Goal: Task Accomplishment & Management: Manage account settings

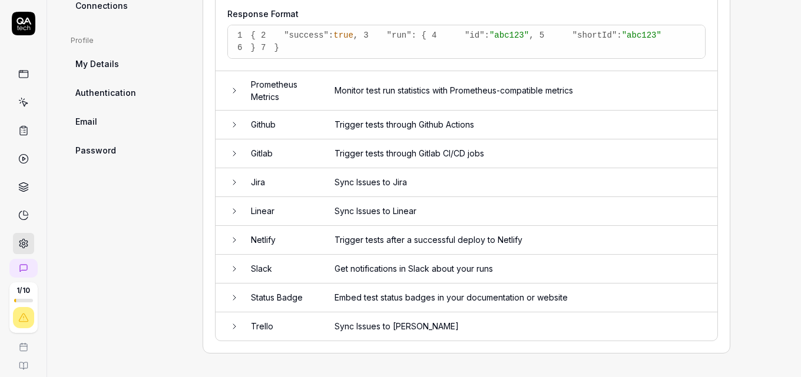
scroll to position [639, 0]
click at [231, 180] on icon at bounding box center [234, 182] width 9 height 9
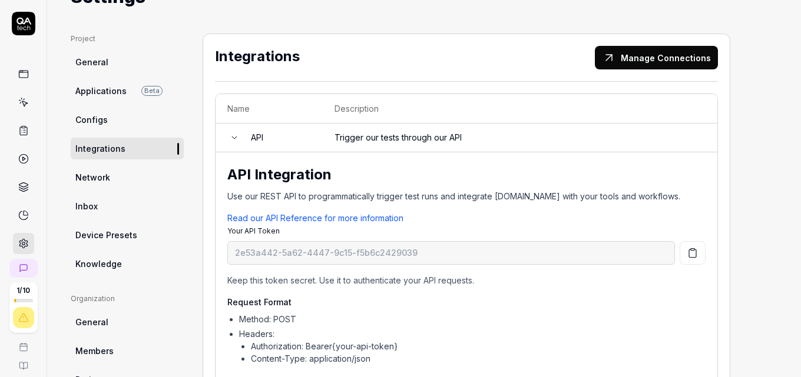
scroll to position [64, 0]
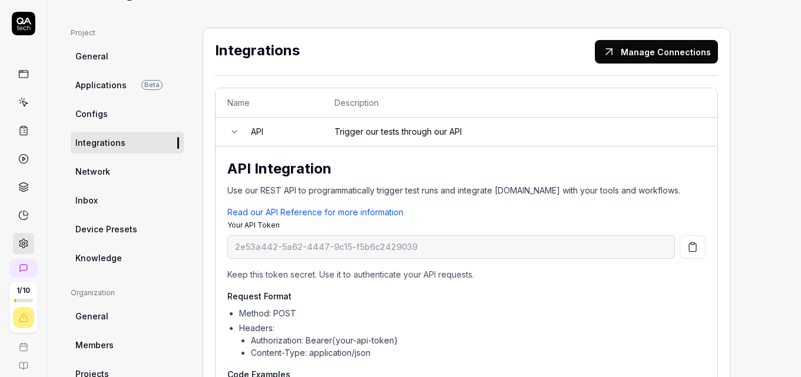
click at [150, 259] on link "Knowledge" at bounding box center [127, 258] width 113 height 22
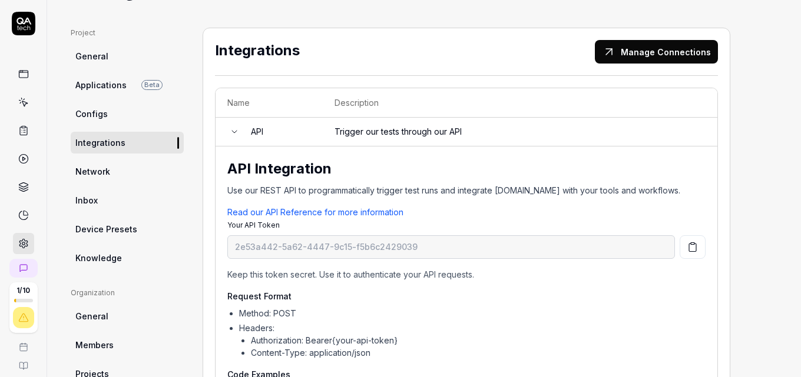
click at [150, 259] on link "Knowledge" at bounding box center [127, 258] width 113 height 22
type textarea "*"
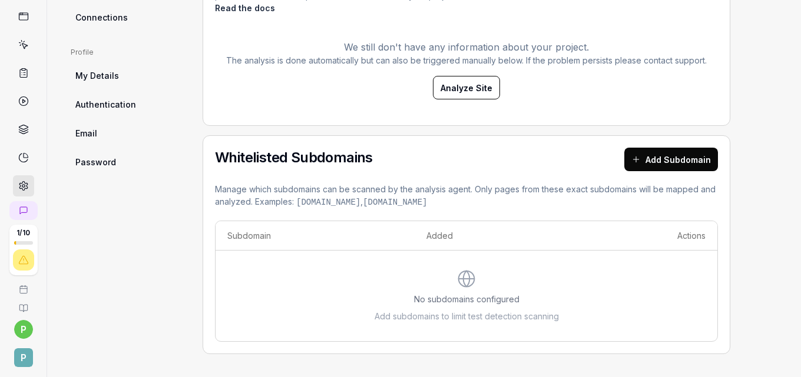
scroll to position [97, 0]
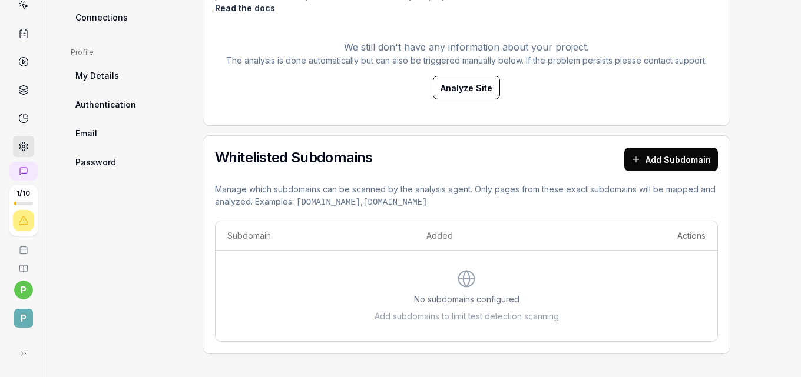
click at [16, 290] on html "1 / 10 p P DEMO PROJECT Home / Settings Free Plan Home / Settings Free Plan Set…" at bounding box center [400, 188] width 801 height 377
click at [18, 320] on html "1 / 10 p P DEMO PROJECT Home / Settings Free Plan Home / Settings Free Plan Set…" at bounding box center [400, 188] width 801 height 377
click at [18, 320] on span "P" at bounding box center [23, 318] width 19 height 19
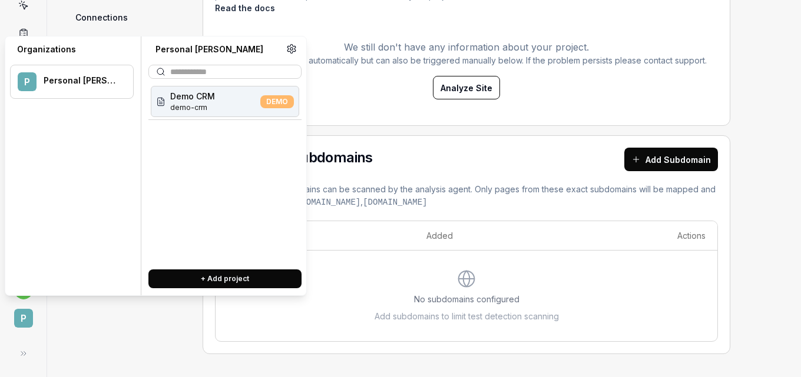
click at [291, 49] on icon at bounding box center [291, 49] width 11 height 11
